Goal: Task Accomplishment & Management: Use online tool/utility

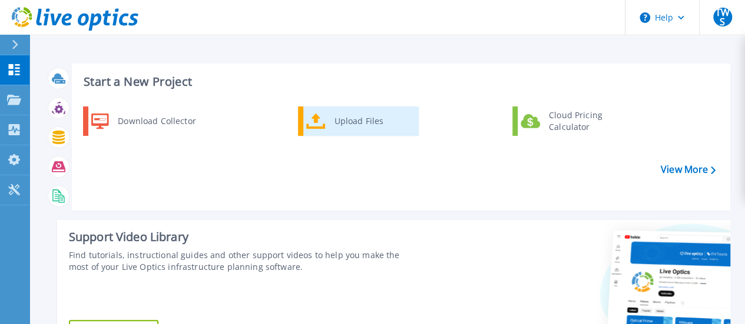
click at [363, 119] on div "Upload Files" at bounding box center [371, 121] width 87 height 24
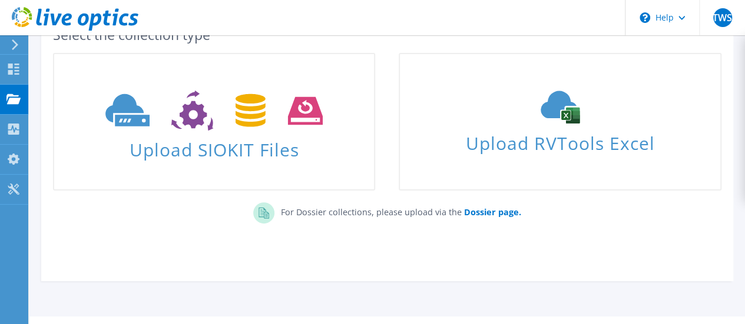
scroll to position [109, 0]
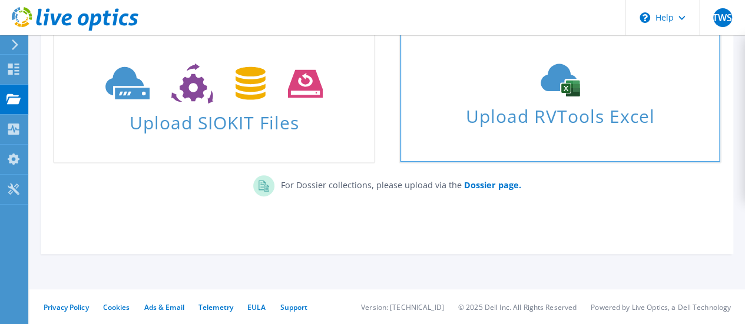
click at [563, 85] on use at bounding box center [559, 80] width 39 height 33
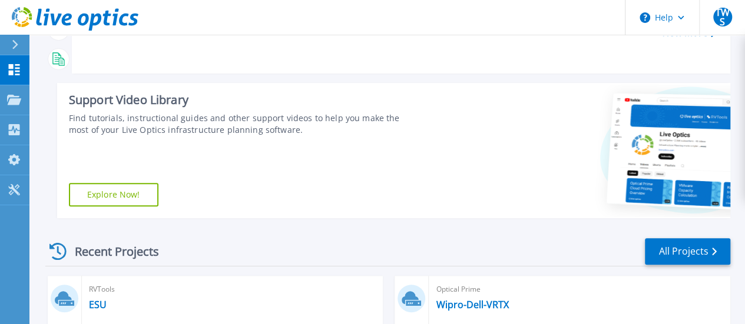
scroll to position [274, 0]
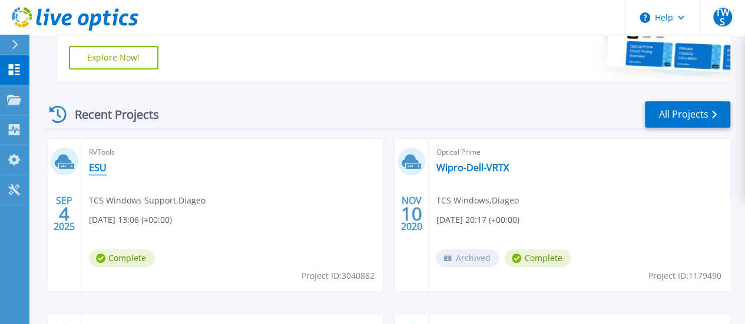
click at [99, 170] on link "ESU" at bounding box center [98, 168] width 18 height 12
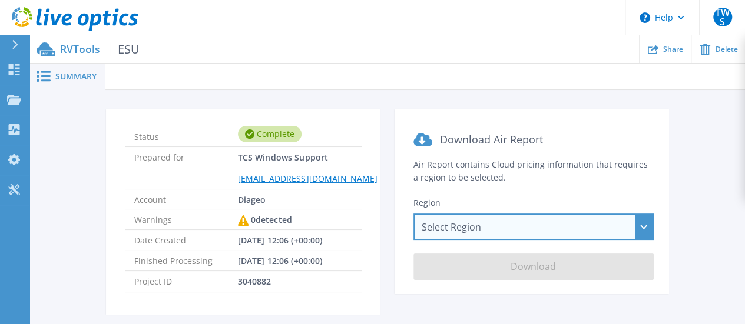
click at [518, 225] on div "Select Region Asia Pacific (Hong Kong) Asia Pacific (Mumbai) Asia Pacific (Seou…" at bounding box center [533, 227] width 240 height 26
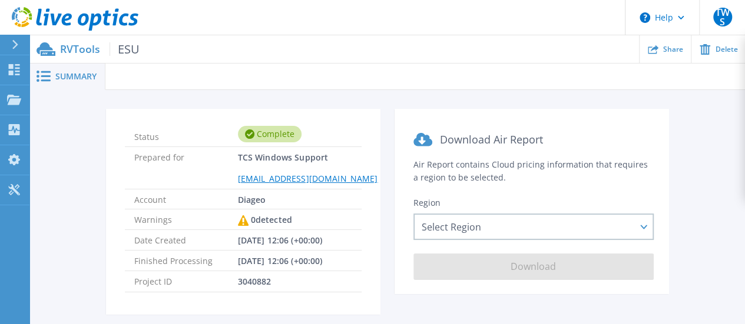
click at [697, 169] on div "Status Complete Prepared for TCS Windows Support TCSWindowsSupport@diageo.com A…" at bounding box center [387, 219] width 680 height 220
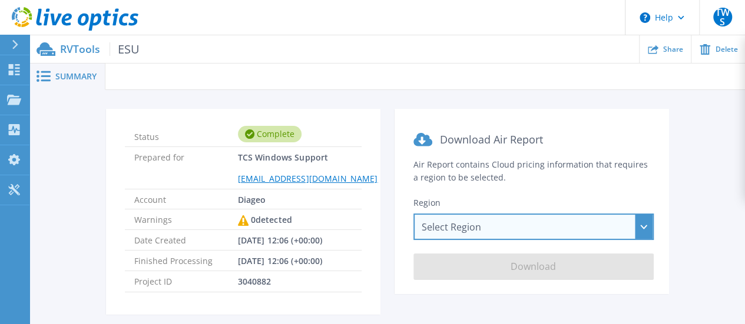
click at [511, 225] on div "Select Region Asia Pacific (Hong Kong) Asia Pacific (Mumbai) Asia Pacific (Seou…" at bounding box center [533, 227] width 240 height 26
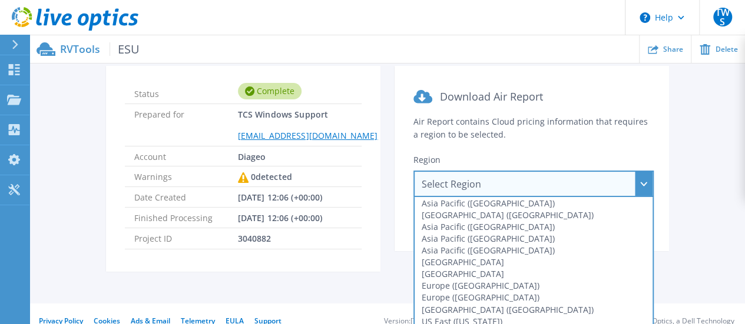
scroll to position [59, 0]
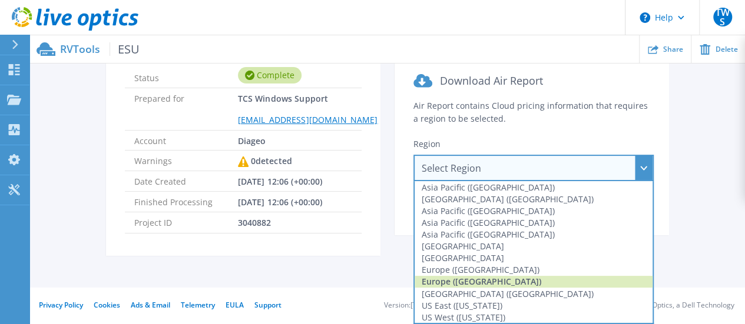
click at [490, 283] on div "Europe (London)" at bounding box center [533, 282] width 238 height 12
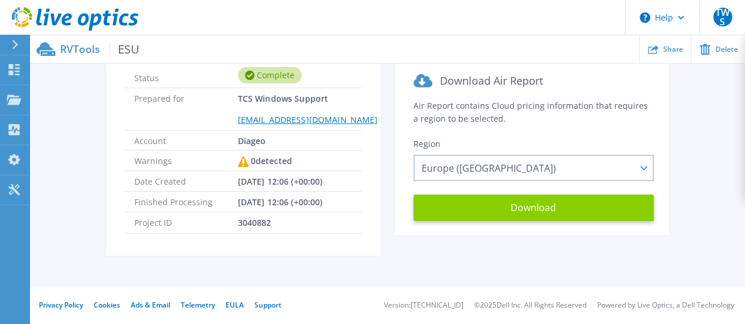
click at [533, 215] on button "Download" at bounding box center [533, 208] width 240 height 26
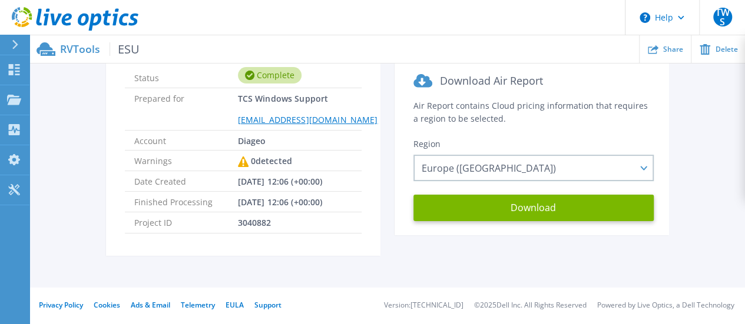
scroll to position [0, 0]
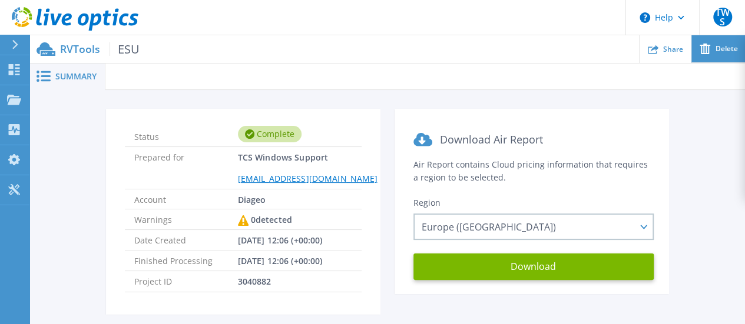
click at [724, 55] on div "Delete" at bounding box center [718, 49] width 54 height 28
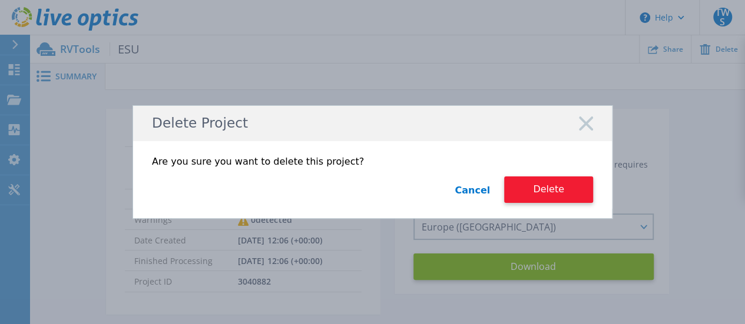
click at [554, 191] on button "Delete" at bounding box center [548, 190] width 89 height 26
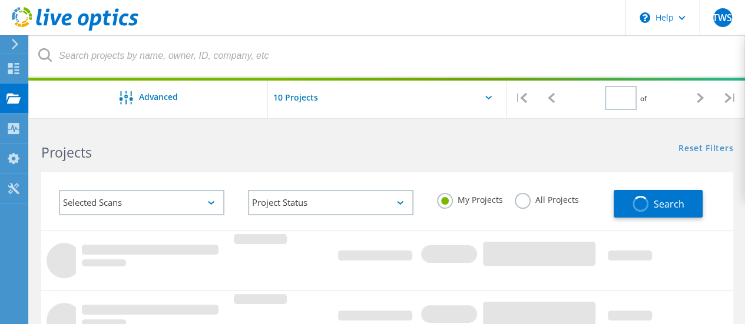
type input "1"
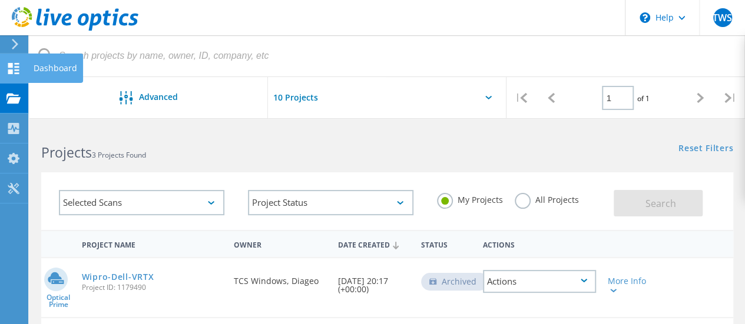
click at [44, 65] on div "Dashboard" at bounding box center [56, 68] width 44 height 8
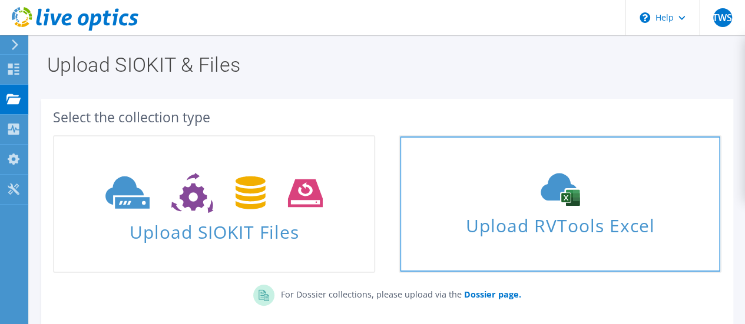
click at [583, 202] on icon at bounding box center [559, 189] width 177 height 33
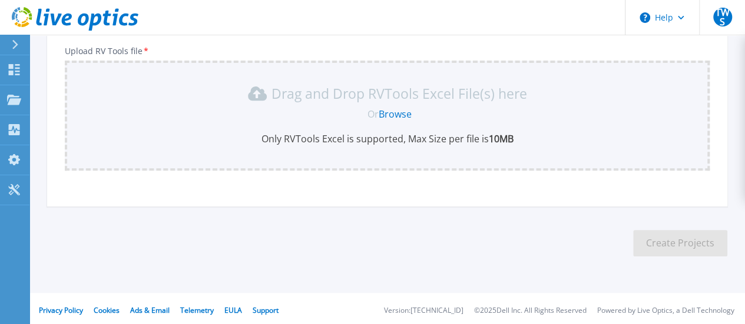
scroll to position [209, 0]
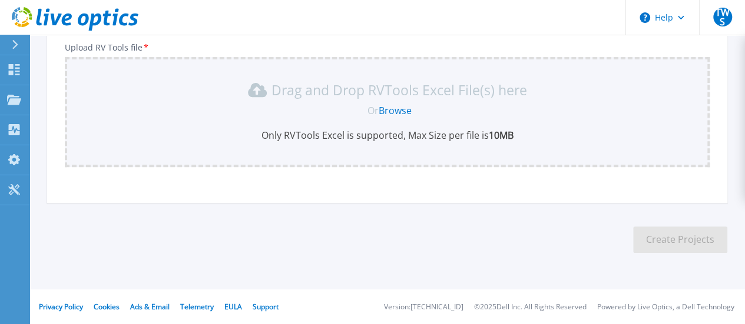
click at [403, 111] on link "Browse" at bounding box center [394, 110] width 33 height 13
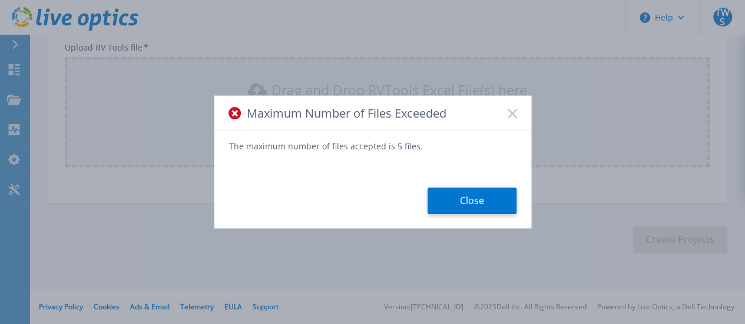
click at [511, 115] on rect at bounding box center [512, 113] width 10 height 10
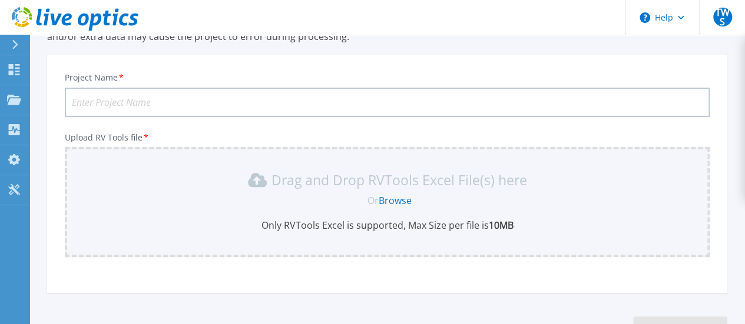
scroll to position [137, 0]
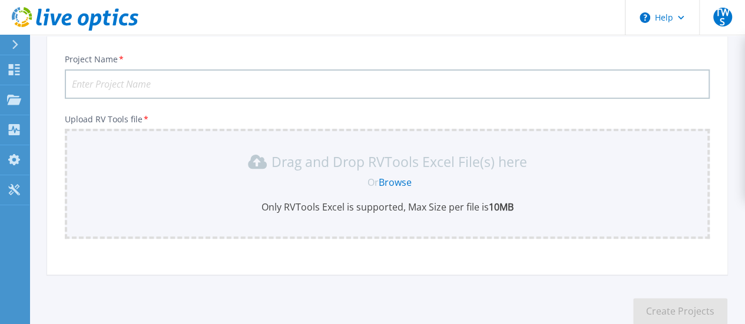
click at [216, 75] on input "Project Name *" at bounding box center [387, 83] width 644 height 29
click at [394, 181] on link "Browse" at bounding box center [394, 182] width 33 height 13
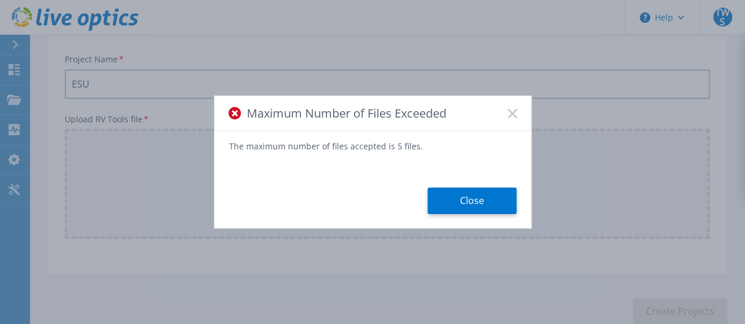
click at [513, 114] on icon at bounding box center [511, 113] width 9 height 9
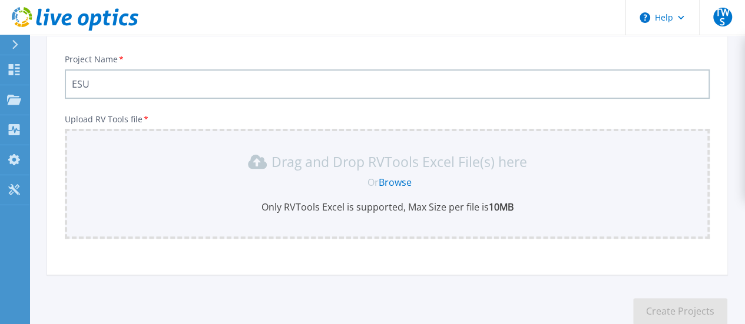
click at [403, 183] on link "Browse" at bounding box center [394, 182] width 33 height 13
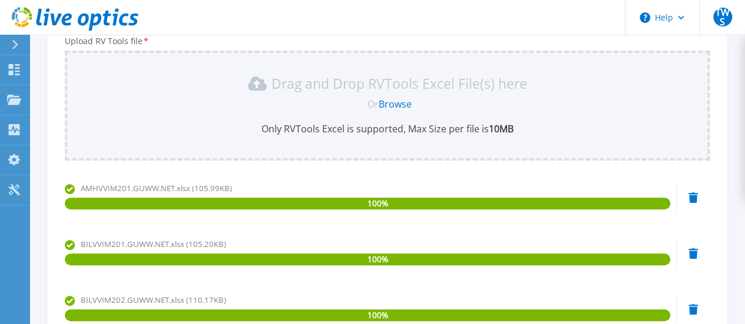
scroll to position [214, 0]
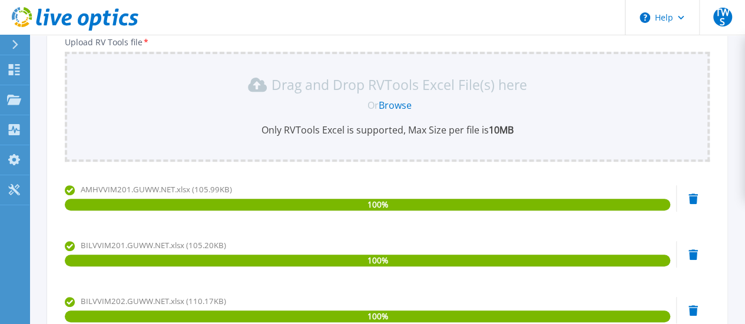
click at [398, 103] on link "Browse" at bounding box center [394, 105] width 33 height 13
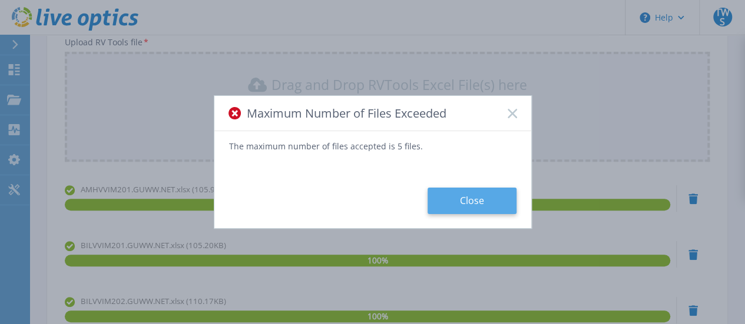
click at [474, 198] on button "Close" at bounding box center [471, 201] width 89 height 26
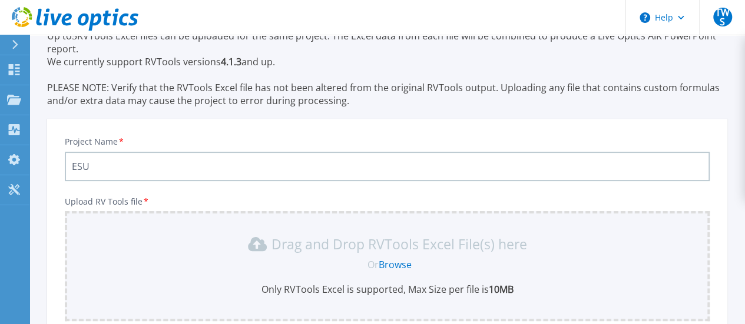
scroll to position [0, 0]
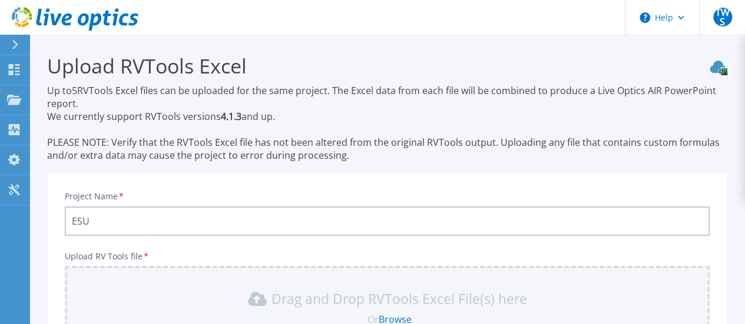
click at [154, 216] on input "ESU" at bounding box center [387, 221] width 644 height 29
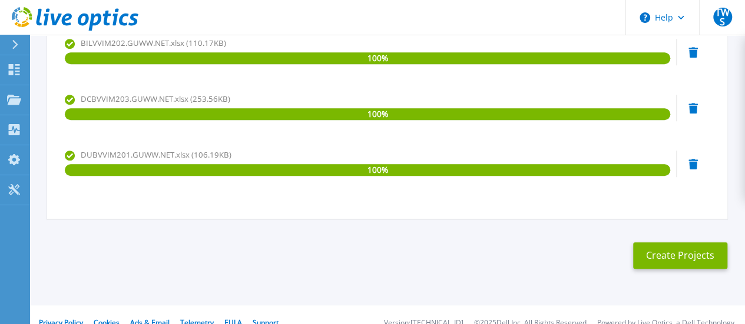
scroll to position [489, 0]
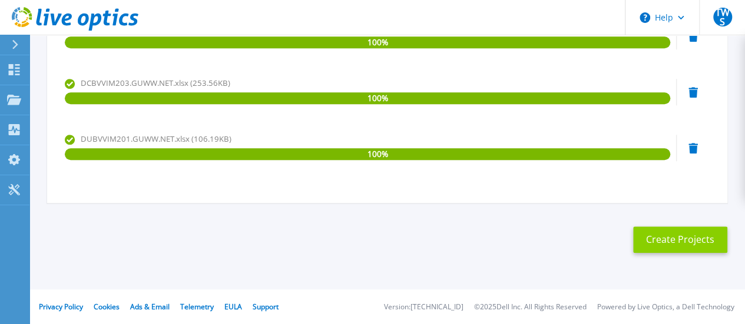
type input "ESU-grp-1"
click at [680, 241] on button "Create Projects" at bounding box center [680, 240] width 94 height 26
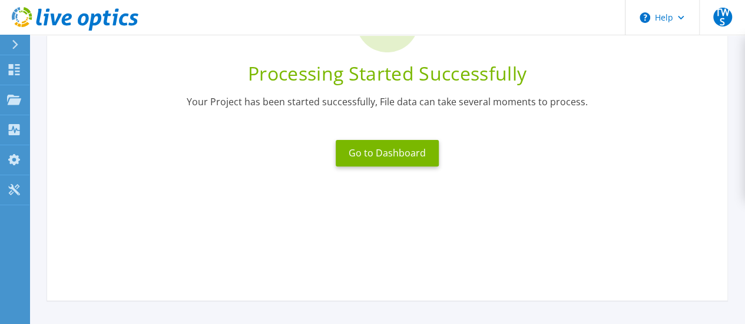
scroll to position [137, 0]
click at [393, 152] on button "Go to Dashboard" at bounding box center [386, 152] width 103 height 26
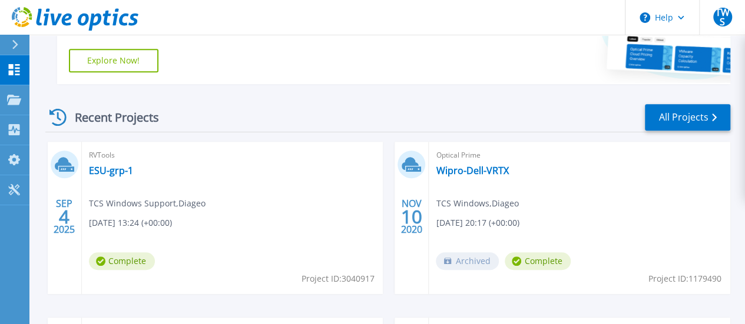
scroll to position [274, 0]
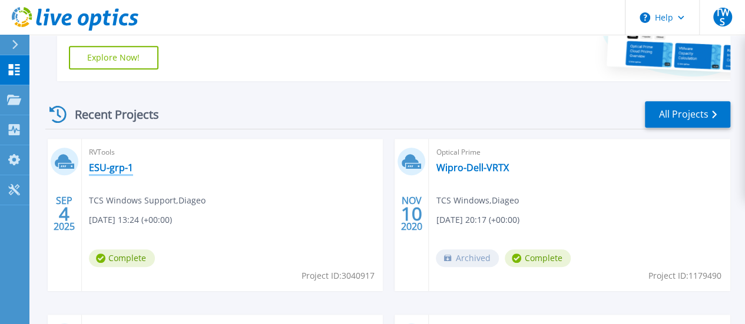
click at [108, 166] on link "ESU-grp-1" at bounding box center [111, 168] width 44 height 12
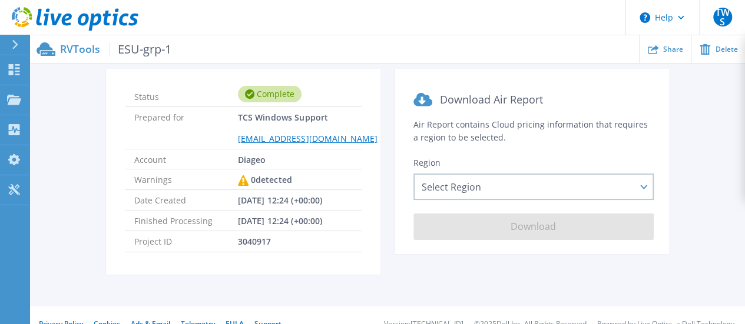
scroll to position [59, 0]
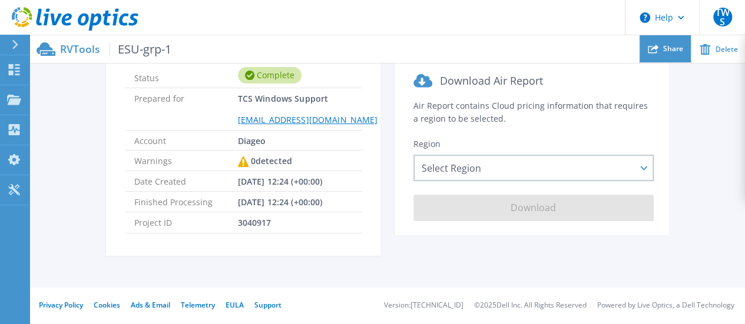
click at [667, 45] on span "Share" at bounding box center [673, 48] width 20 height 7
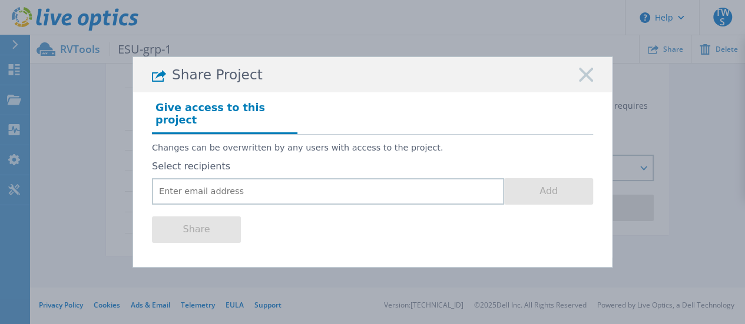
click at [583, 77] on rect at bounding box center [585, 75] width 15 height 15
